Goal: Transaction & Acquisition: Purchase product/service

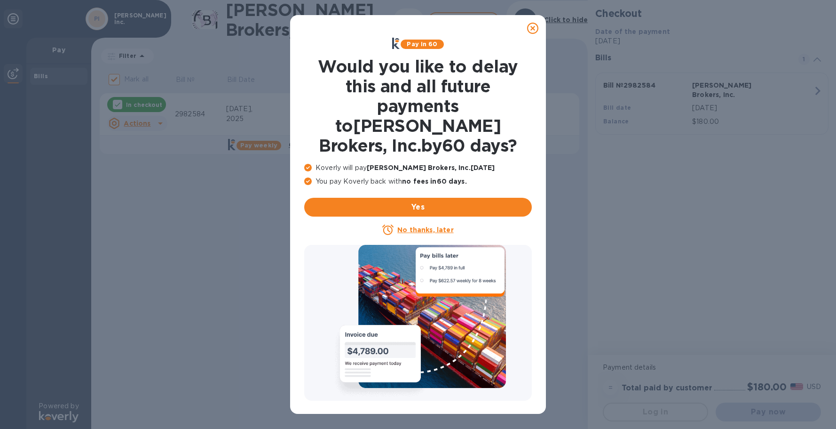
checkbox input "false"
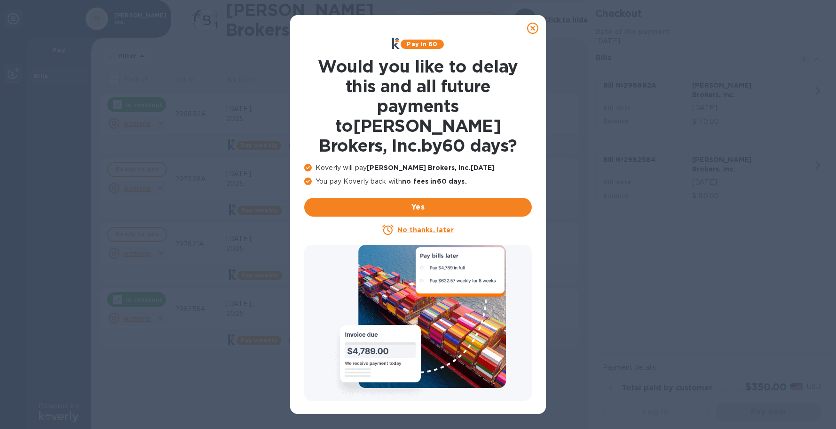
click at [422, 226] on u "No thanks, later" at bounding box center [426, 230] width 56 height 8
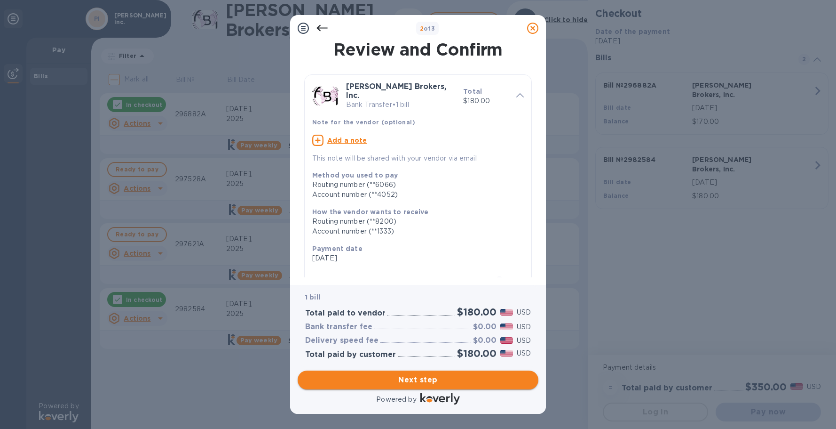
click at [435, 381] on span "Next step" at bounding box center [418, 379] width 226 height 11
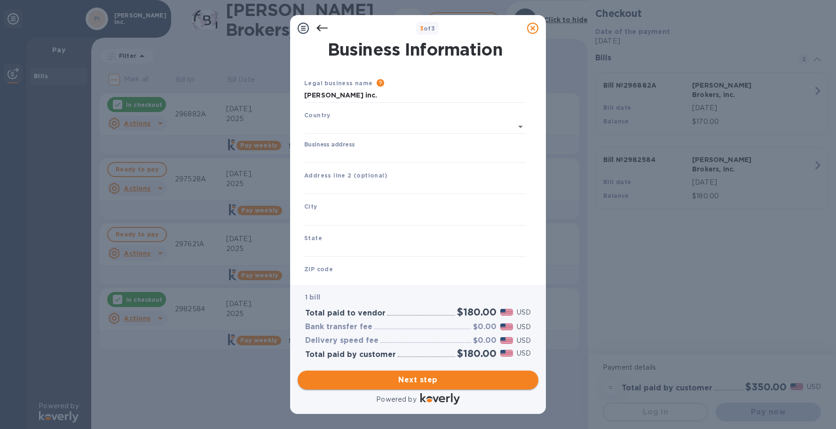
type input "[GEOGRAPHIC_DATA]"
click at [338, 151] on input "Business address" at bounding box center [415, 154] width 222 height 14
type input "[STREET_ADDRESS][PERSON_NAME]"
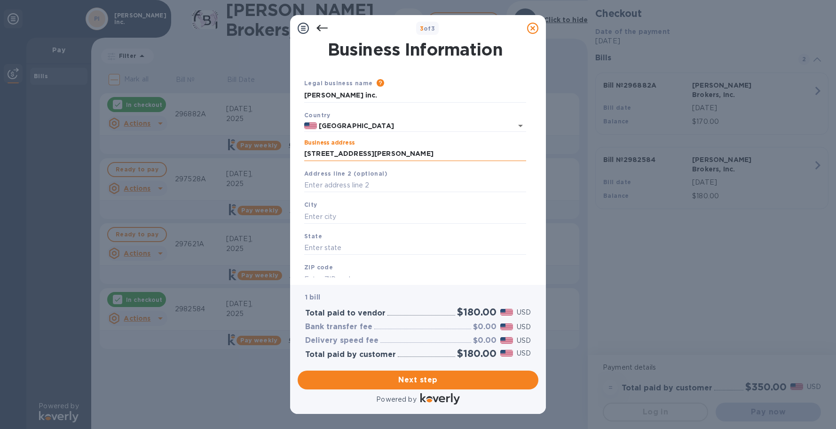
type input "[GEOGRAPHIC_DATA]"
type input "CA"
type input "90069"
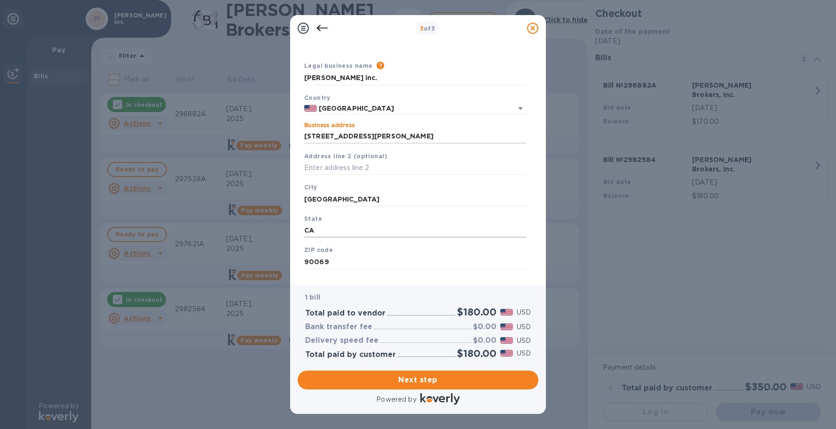
scroll to position [32, 0]
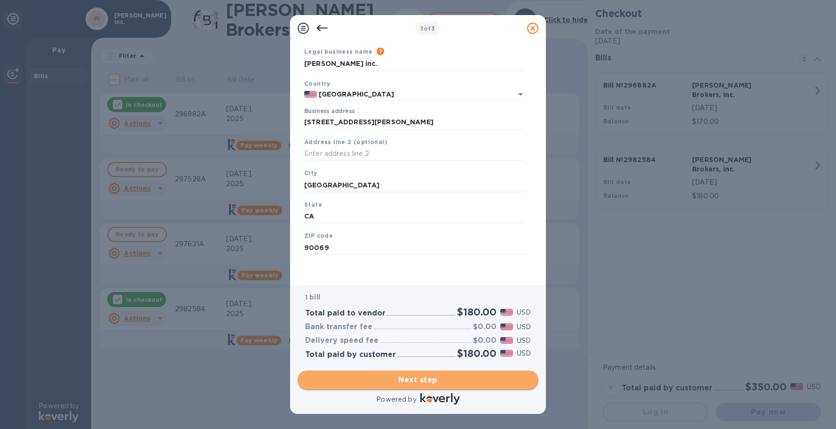
click at [390, 381] on span "Next step" at bounding box center [418, 379] width 226 height 11
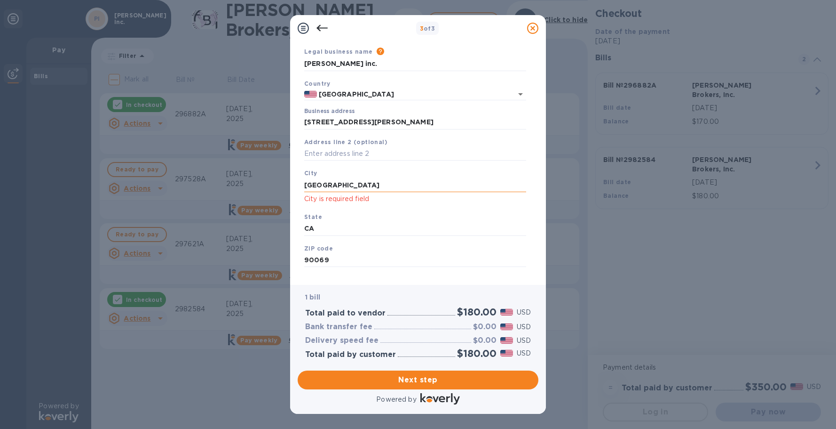
click at [359, 183] on input "[GEOGRAPHIC_DATA]" at bounding box center [415, 185] width 222 height 14
type input "[GEOGRAPHIC_DATA]"
click button "Save" at bounding box center [0, 0] width 0 height 0
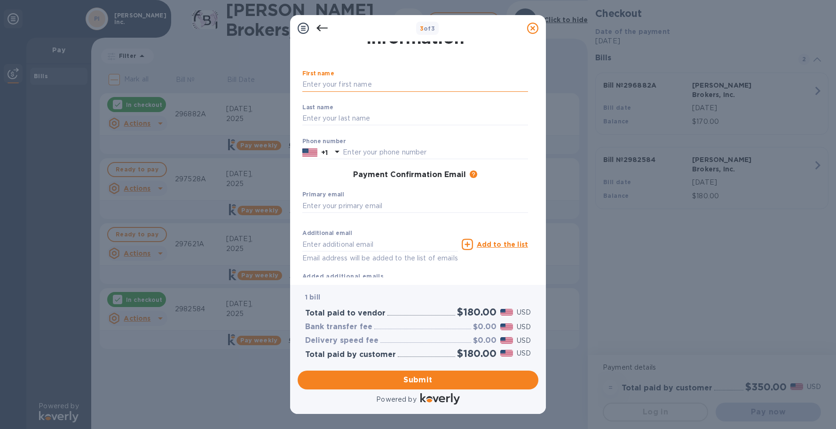
click at [341, 88] on input "text" at bounding box center [415, 85] width 226 height 14
type input "[PERSON_NAME]"
type input "3236534142"
type input "[PERSON_NAME][EMAIL_ADDRESS][DOMAIN_NAME]"
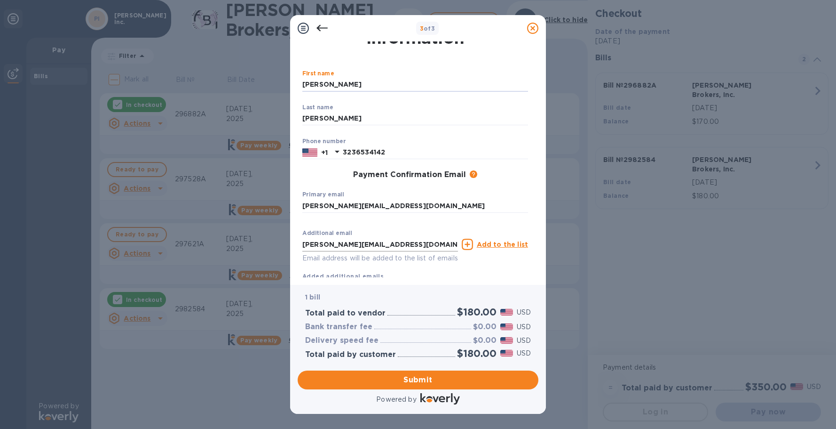
click at [321, 242] on input "[PERSON_NAME][EMAIL_ADDRESS][DOMAIN_NAME]" at bounding box center [380, 244] width 156 height 14
type input "[PERSON_NAME][EMAIL_ADDRESS][DOMAIN_NAME]"
click at [419, 275] on div "Additional email [PERSON_NAME][EMAIL_ADDRESS][DOMAIN_NAME] Email address will b…" at bounding box center [415, 253] width 226 height 56
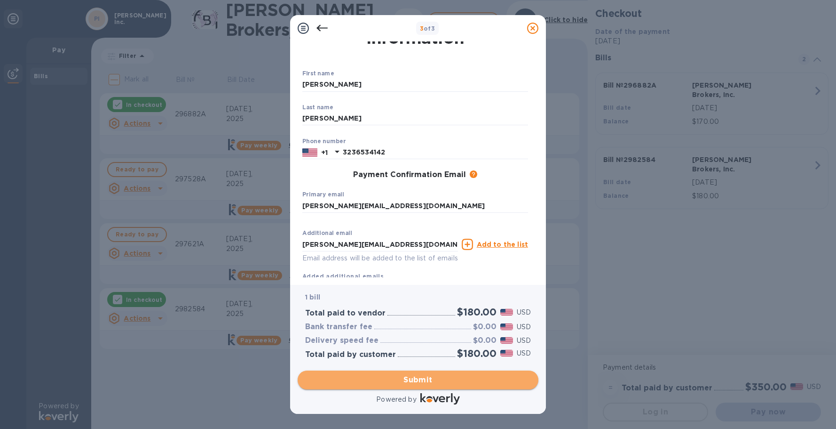
click at [407, 379] on span "Submit" at bounding box center [418, 379] width 226 height 11
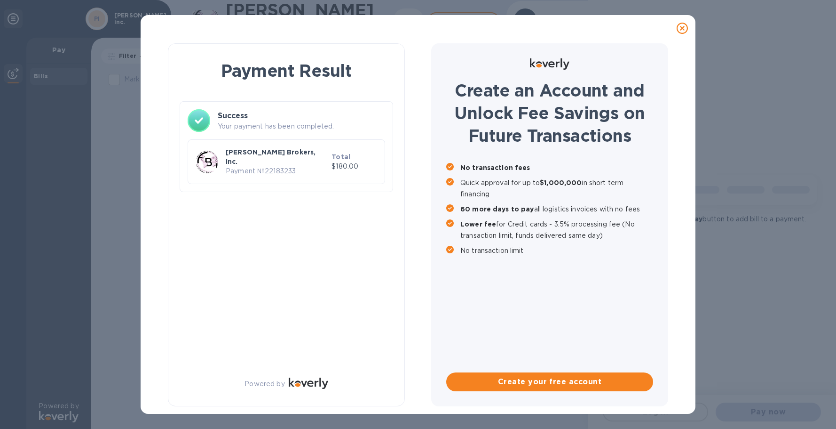
scroll to position [0, 0]
